Goal: Book appointment/travel/reservation

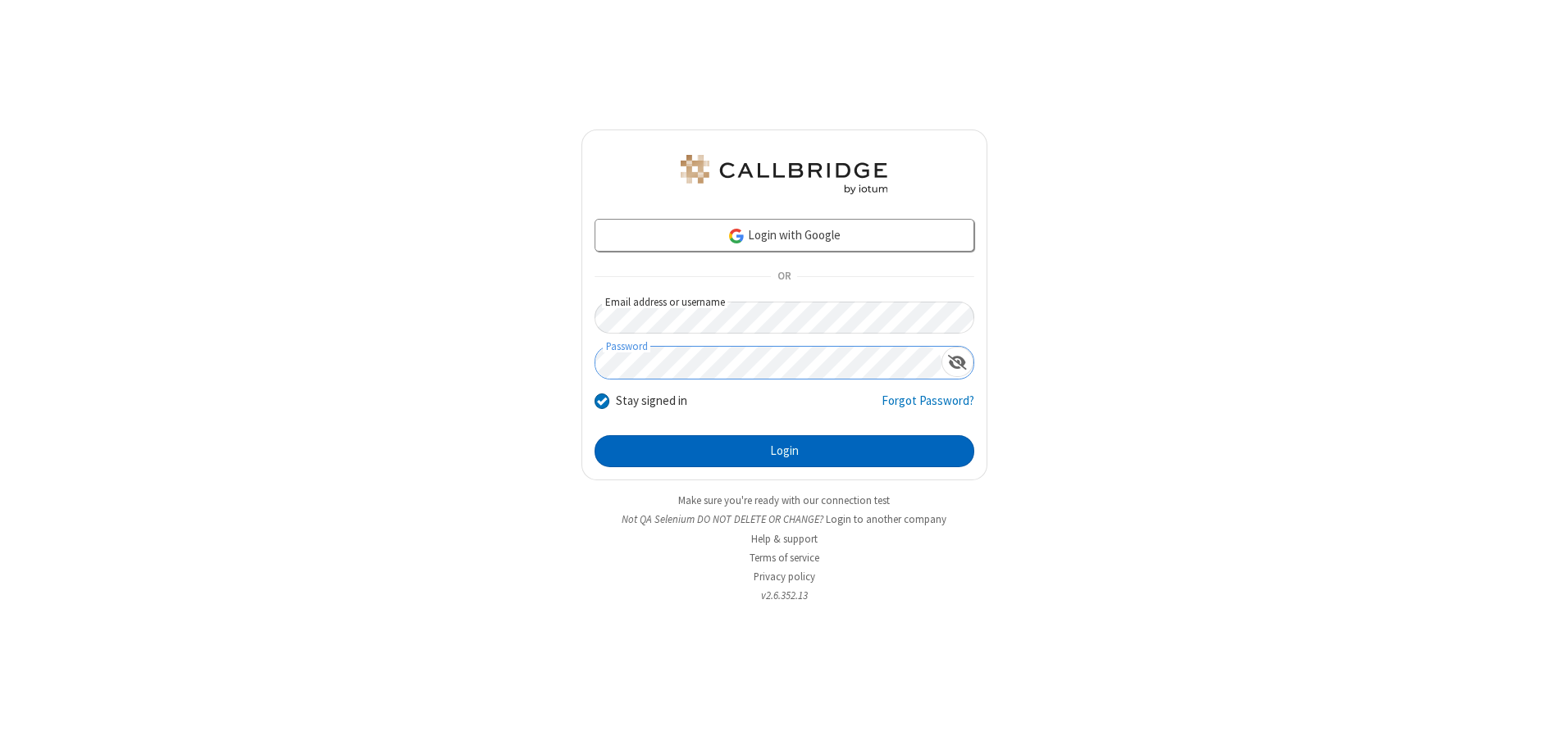
click at [784, 451] on button "Login" at bounding box center [784, 452] width 380 height 33
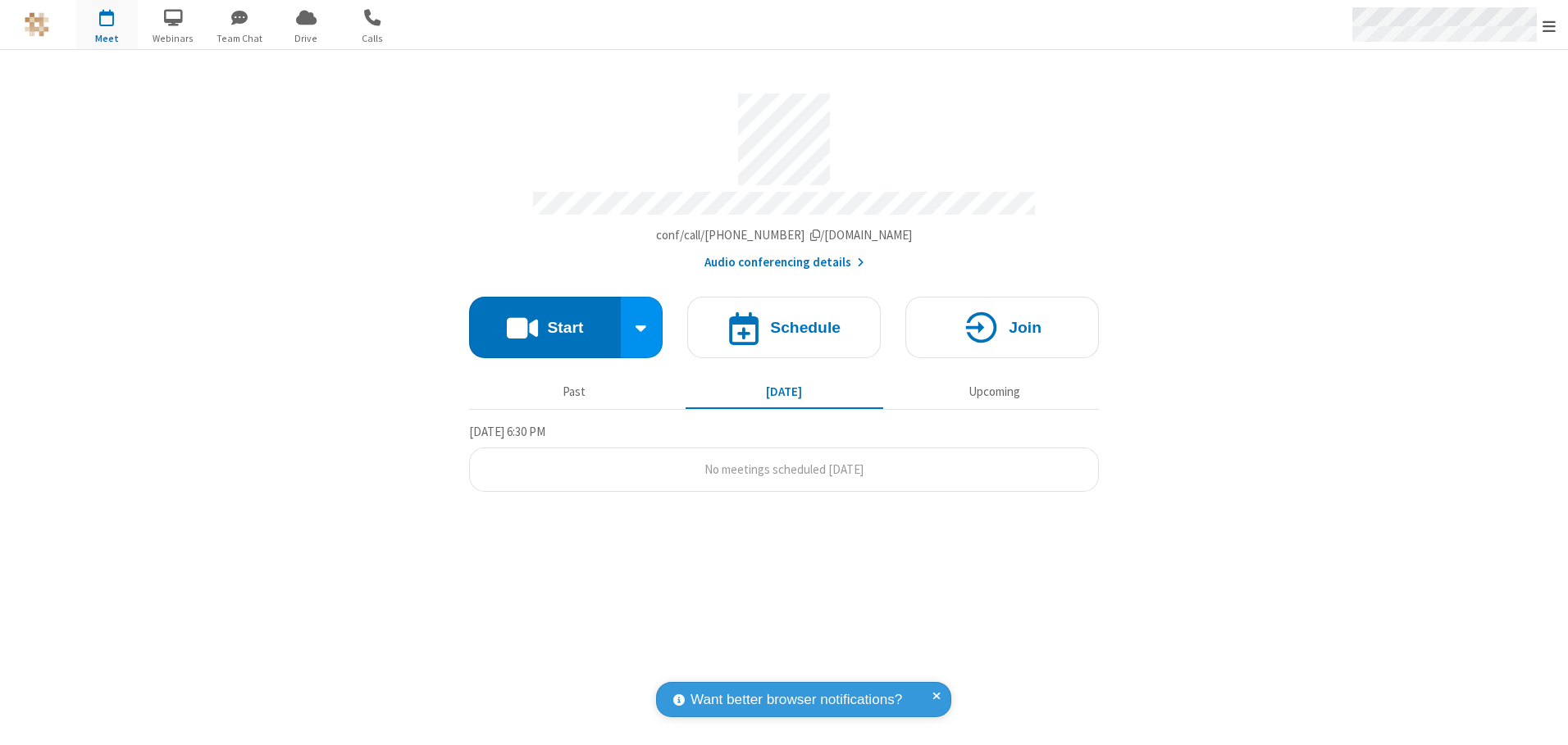
click at [1549, 26] on span "Open menu" at bounding box center [1549, 27] width 13 height 17
click at [107, 25] on span "button" at bounding box center [107, 17] width 62 height 28
click at [784, 322] on h4 "Schedule" at bounding box center [805, 327] width 71 height 16
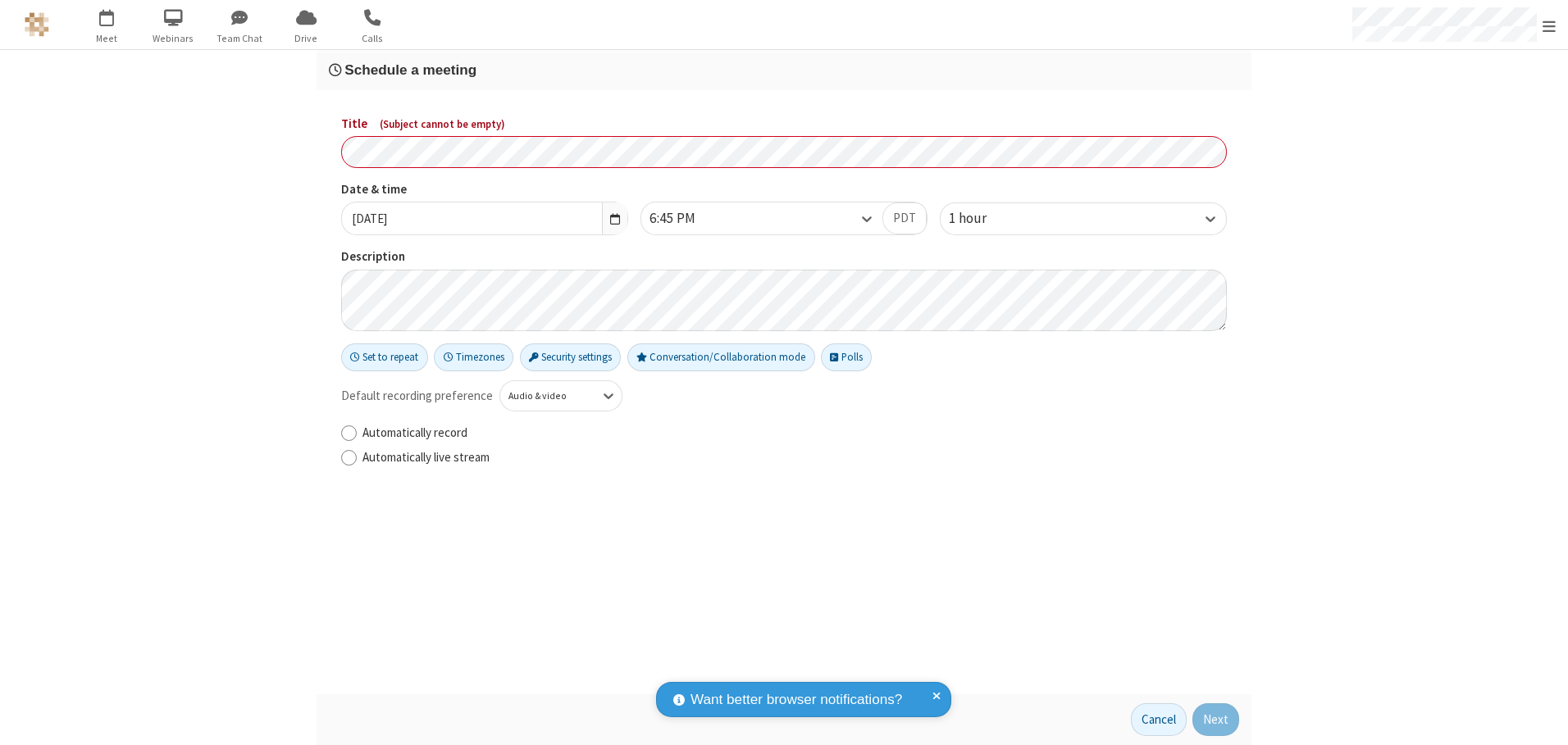
click at [784, 70] on h3 "Schedule a meeting" at bounding box center [784, 70] width 910 height 16
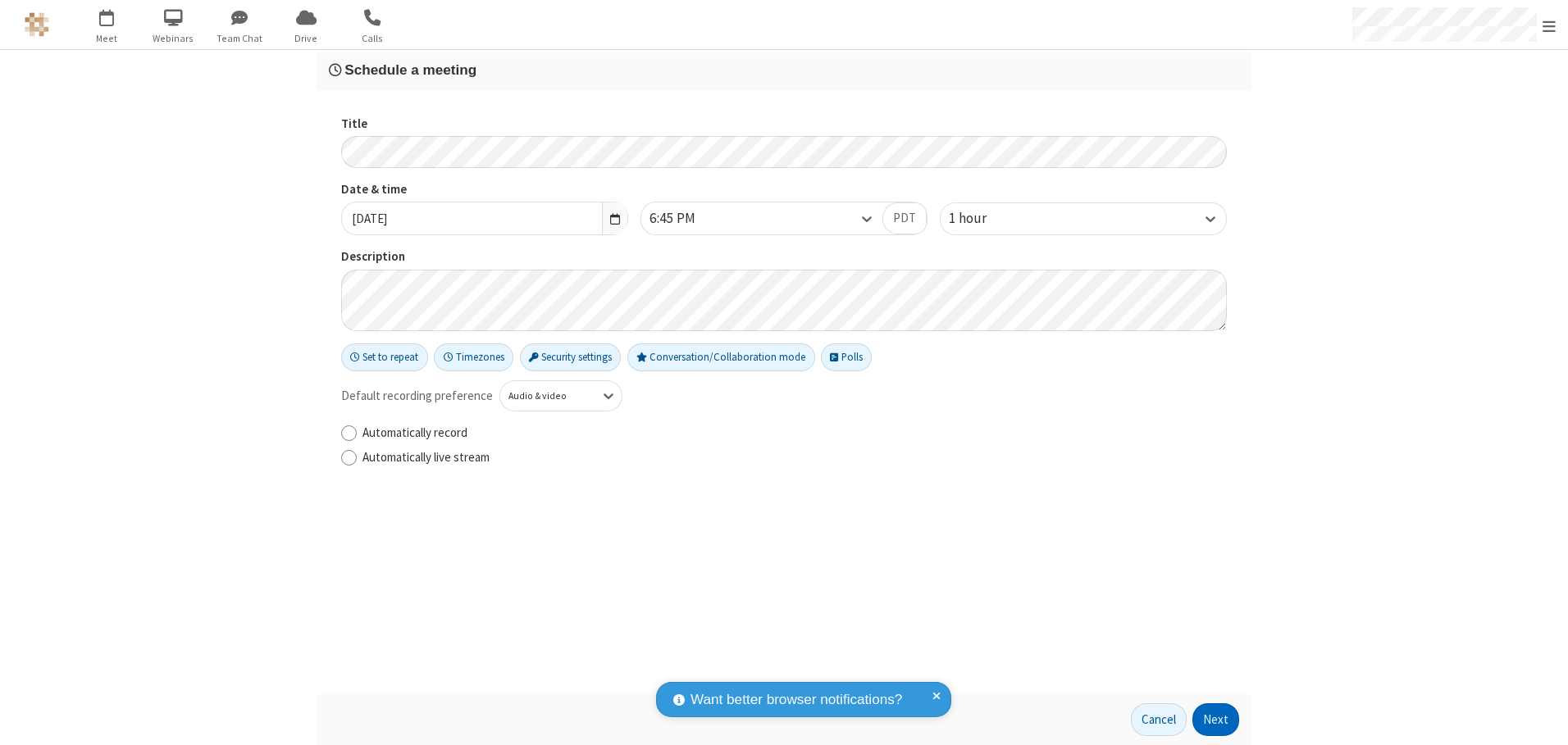
click at [1216, 719] on button "Next" at bounding box center [1215, 720] width 47 height 33
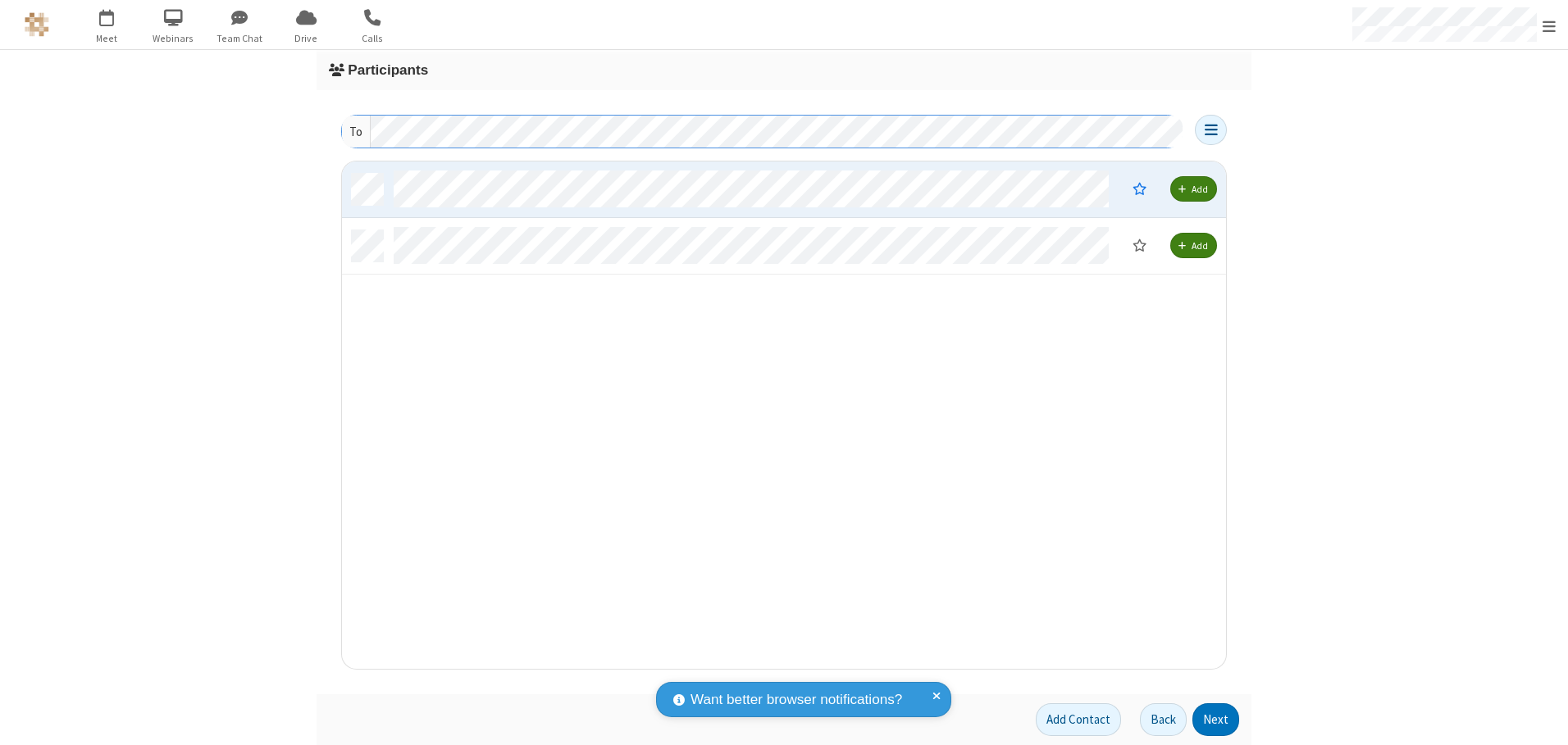
scroll to position [495, 871]
click at [1216, 719] on button "Next" at bounding box center [1215, 720] width 47 height 33
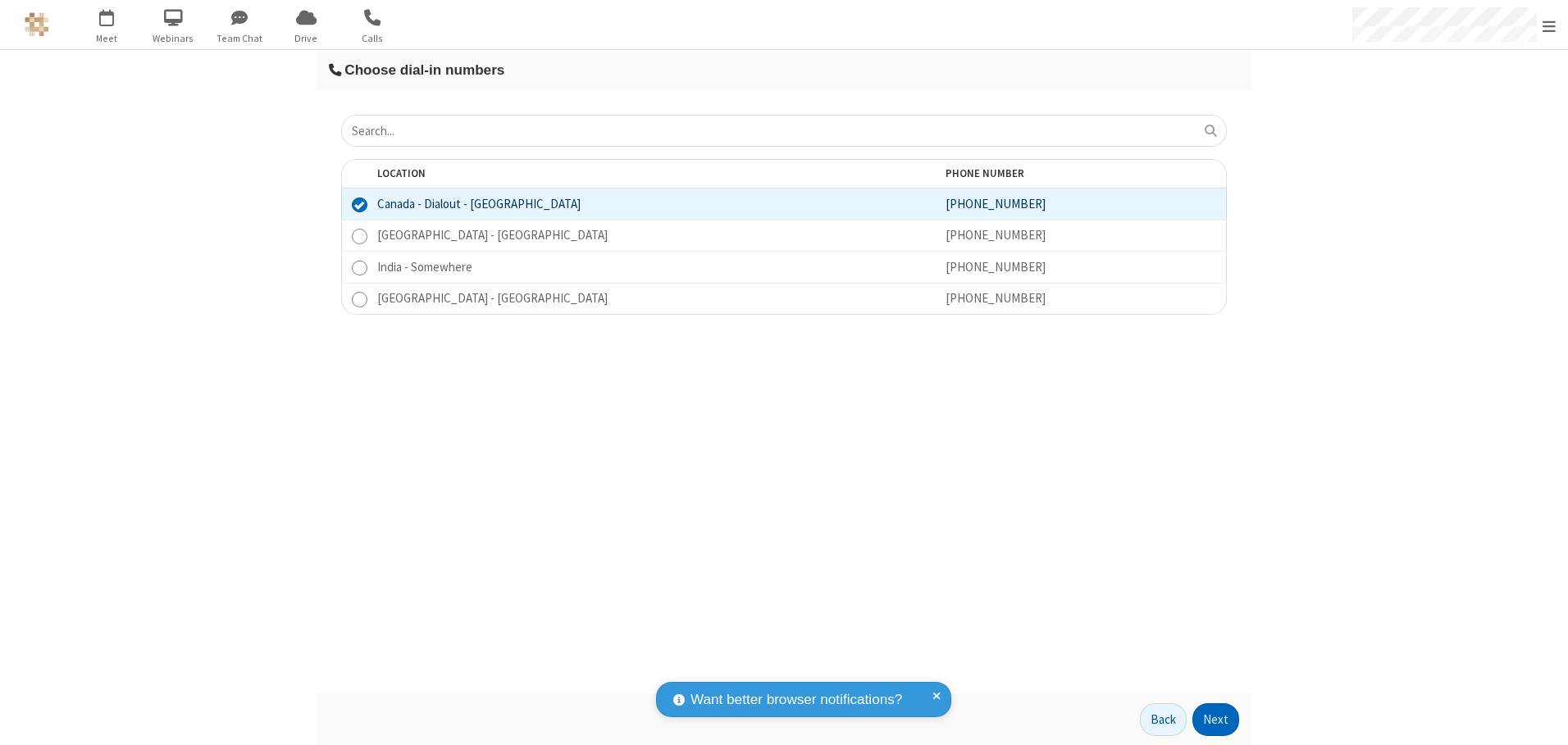
click at [1216, 719] on button "Next" at bounding box center [1215, 720] width 47 height 33
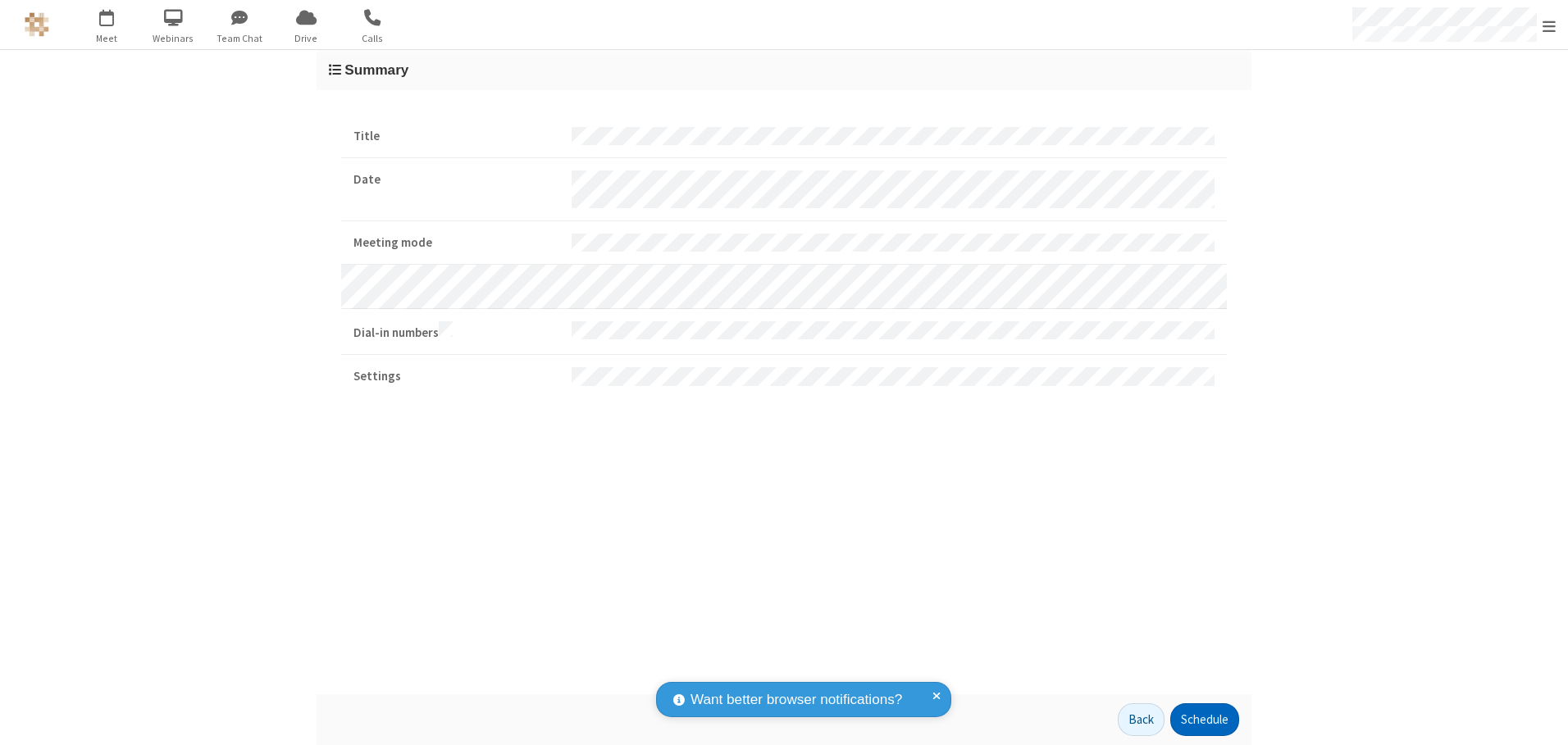
click at [1204, 719] on button "Schedule" at bounding box center [1204, 720] width 69 height 33
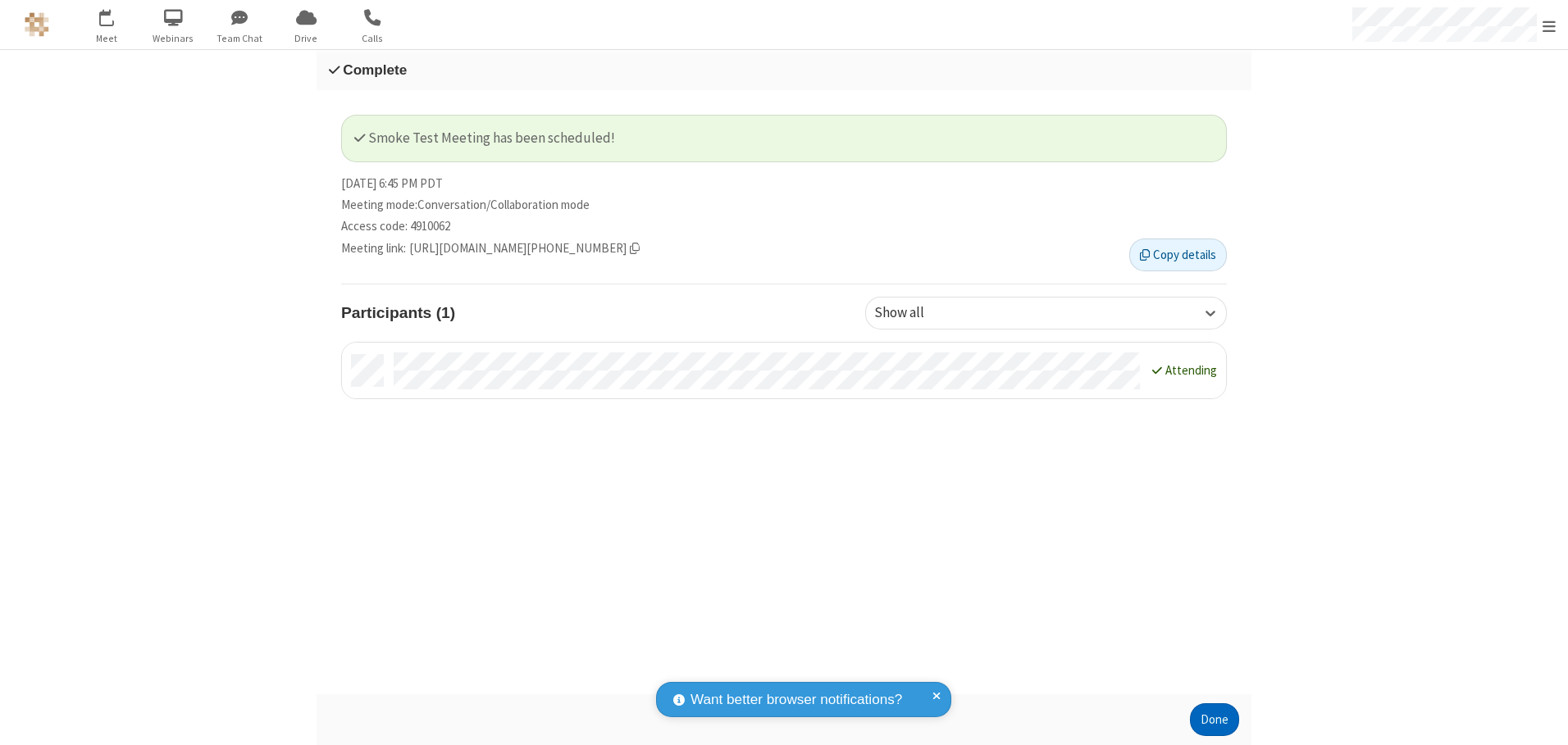
click at [1214, 719] on button "Done" at bounding box center [1215, 720] width 50 height 33
